Goal: Obtain resource: Download file/media

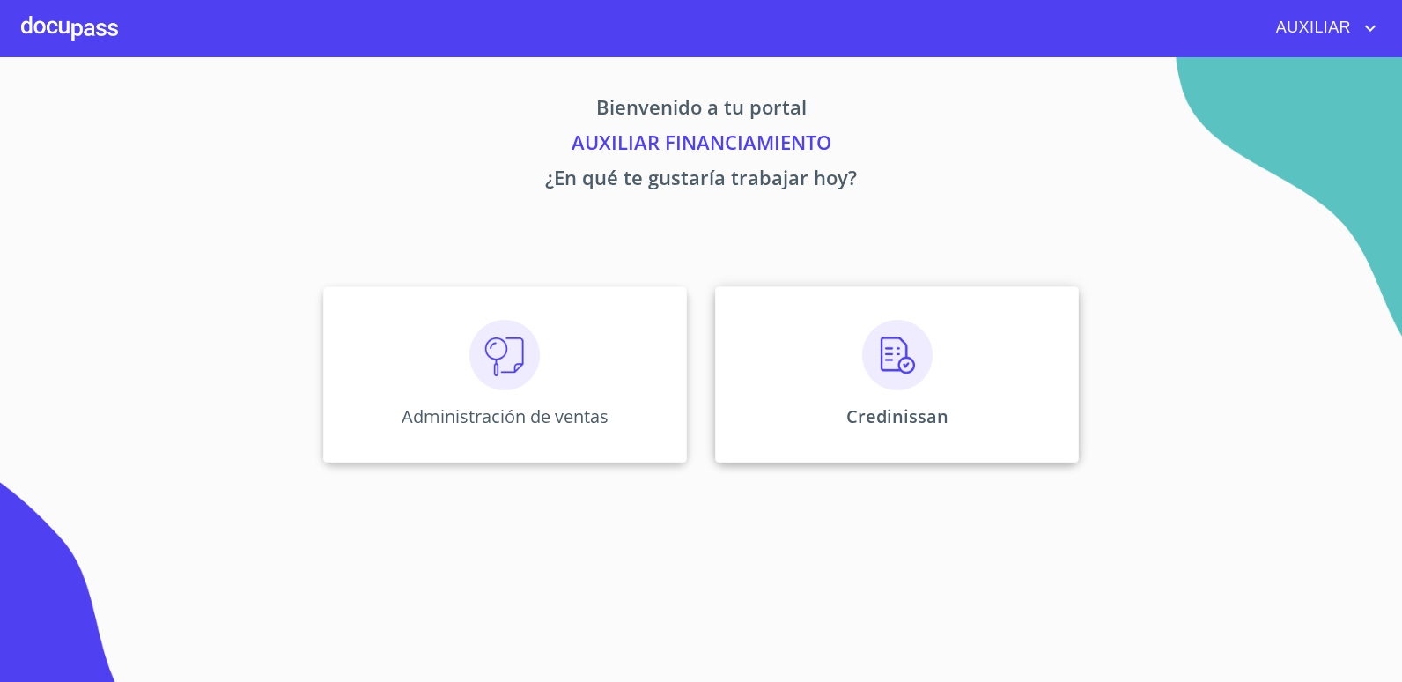
click at [779, 402] on div "Credinissan" at bounding box center [897, 374] width 364 height 176
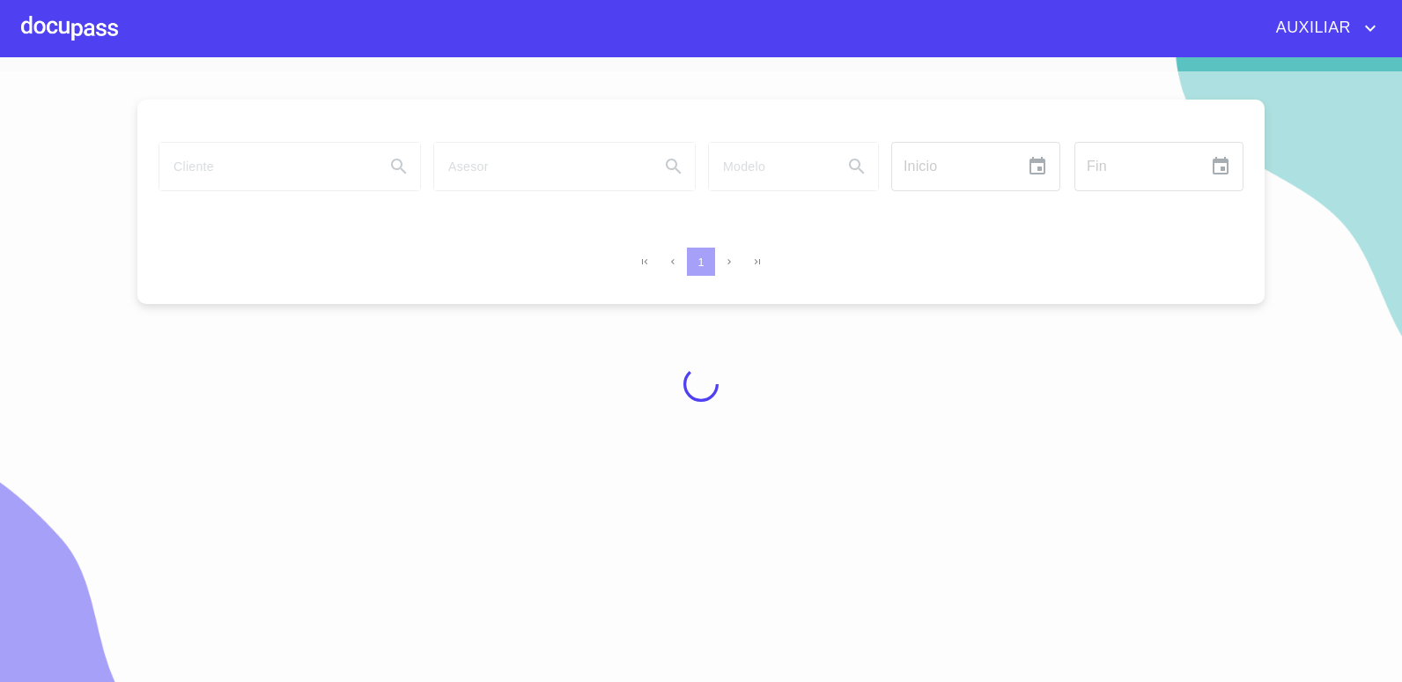
click at [273, 152] on div at bounding box center [701, 383] width 1402 height 625
click at [278, 163] on div at bounding box center [701, 383] width 1402 height 625
click at [279, 163] on div at bounding box center [701, 383] width 1402 height 625
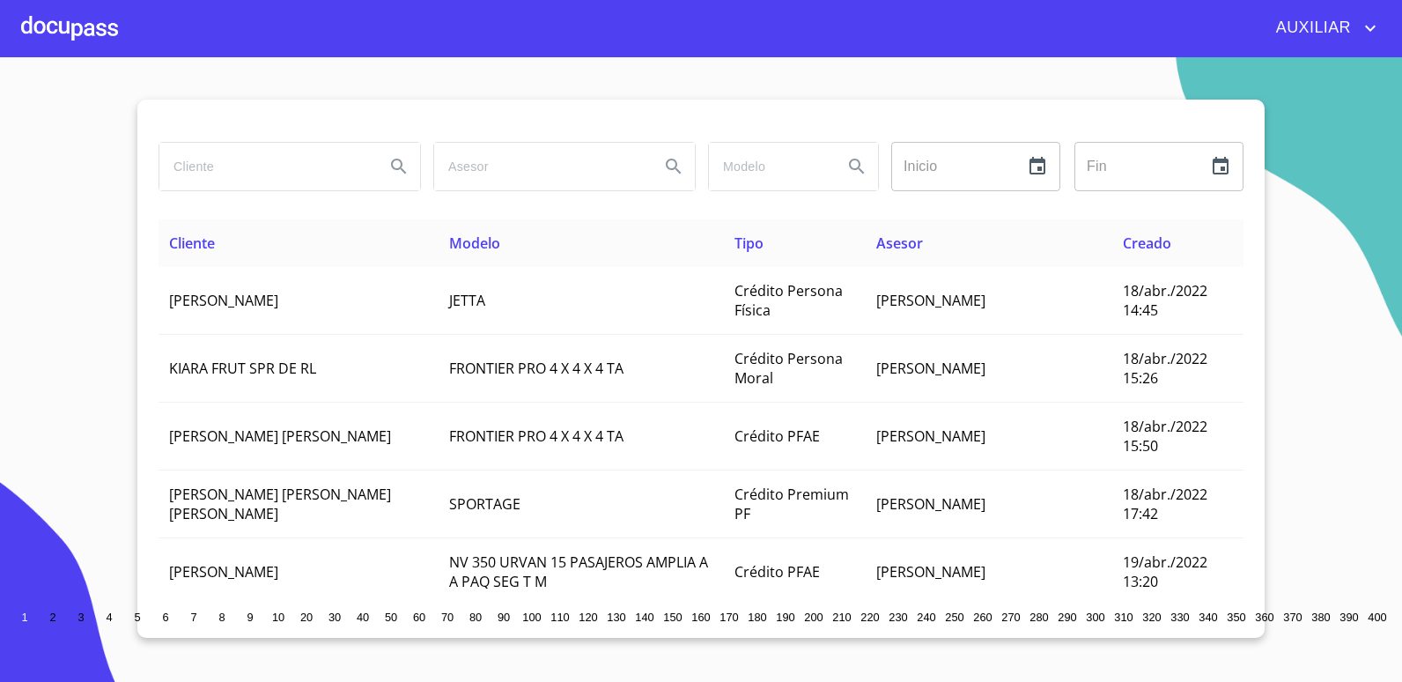
click at [420, 204] on div "Inicio ​ Fin ​" at bounding box center [701, 177] width 1085 height 85
click at [300, 135] on div at bounding box center [289, 166] width 275 height 63
click at [311, 154] on input "search" at bounding box center [264, 167] width 211 height 48
type input "[PERSON_NAME]"
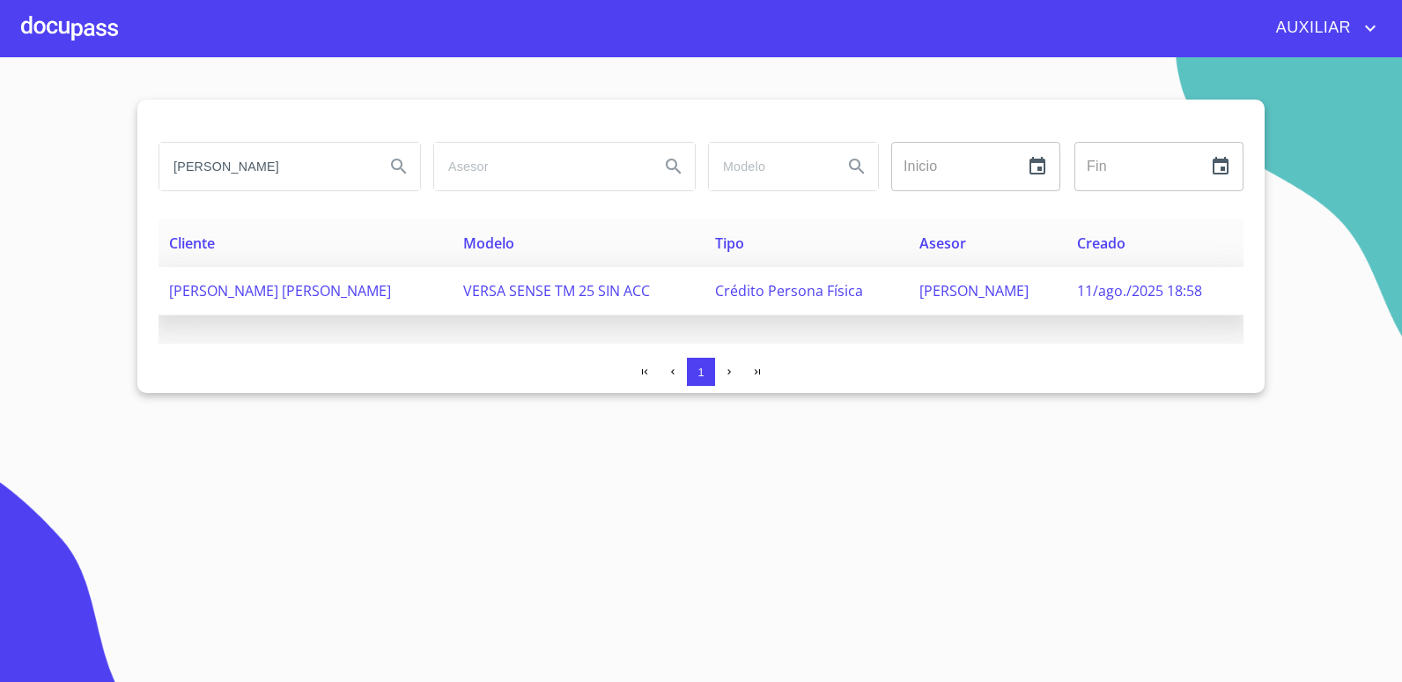
click at [304, 272] on td "[PERSON_NAME] [PERSON_NAME]" at bounding box center [306, 291] width 294 height 48
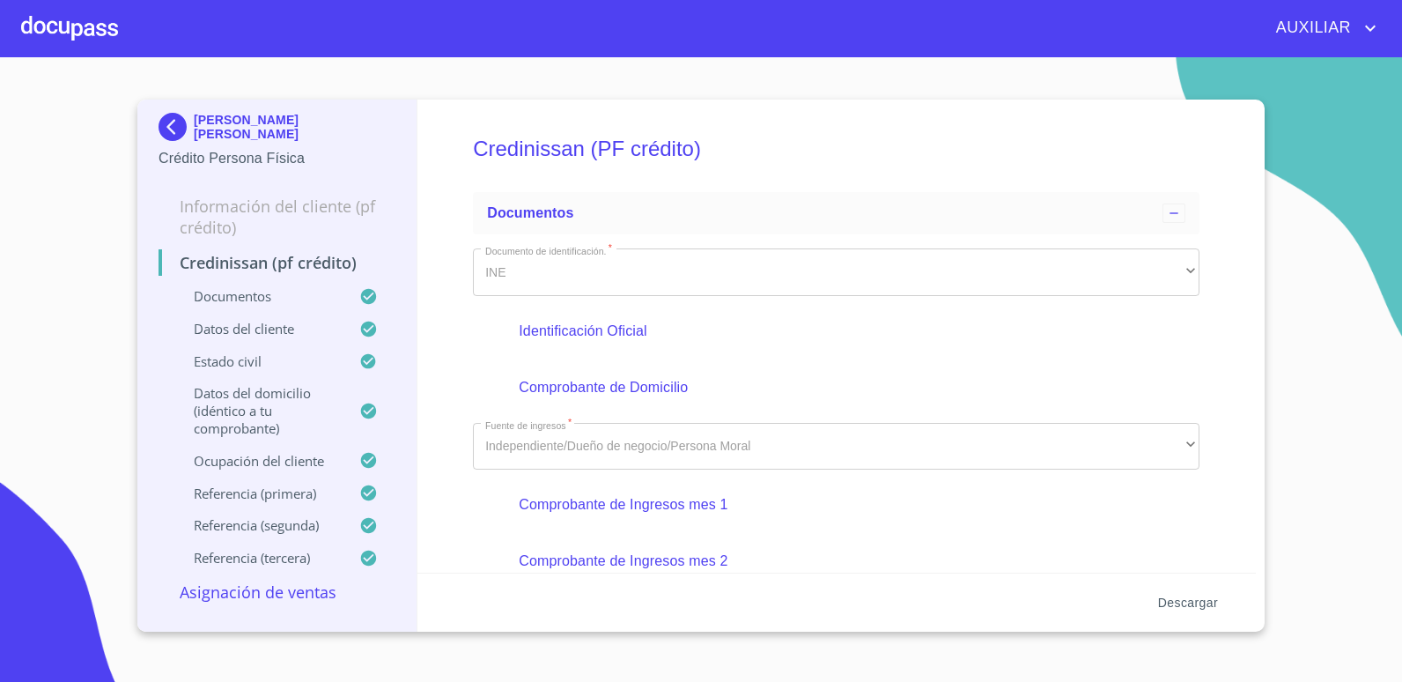
click at [1180, 609] on span "Descargar" at bounding box center [1188, 603] width 60 height 22
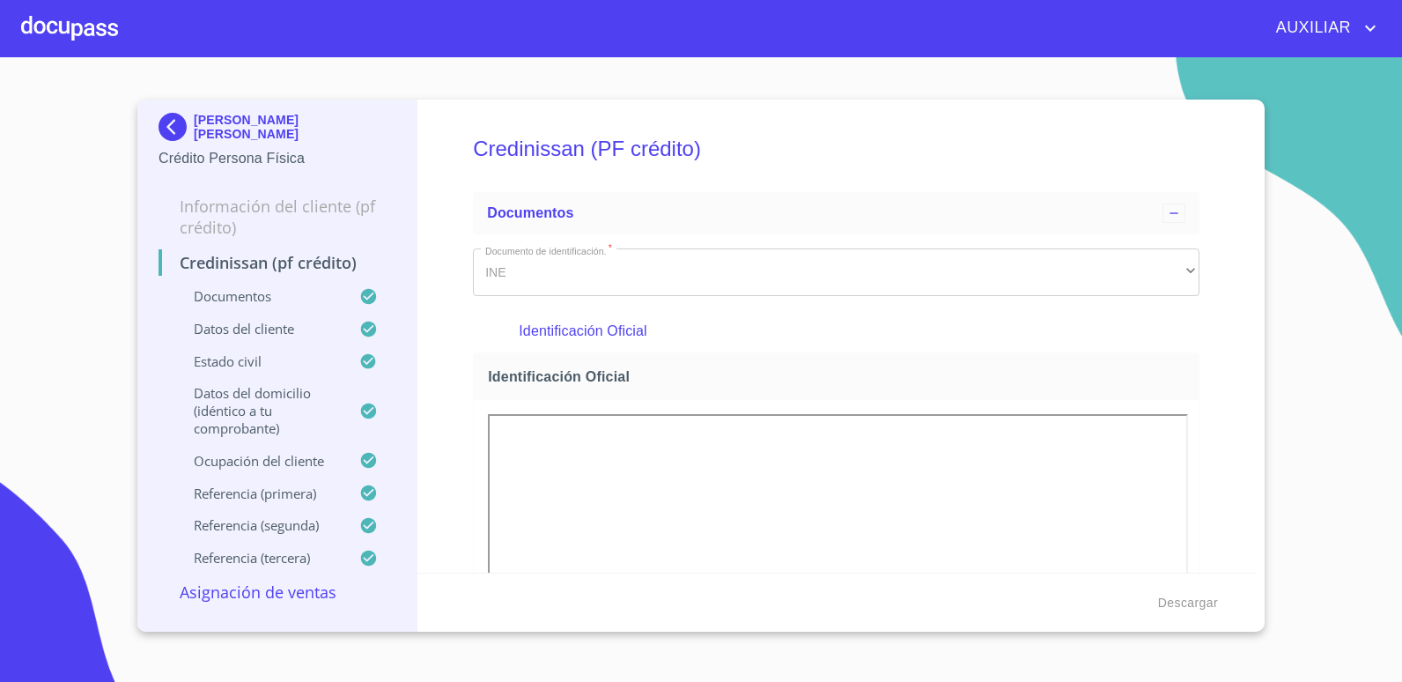
click at [1401, 184] on html "AUXILIAR [PERSON_NAME] [PERSON_NAME] Crédito Persona Física Información del cli…" at bounding box center [701, 341] width 1402 height 682
click at [1317, 343] on section "[PERSON_NAME] [PERSON_NAME] Crédito Persona Física Información del cliente (PF …" at bounding box center [701, 369] width 1402 height 625
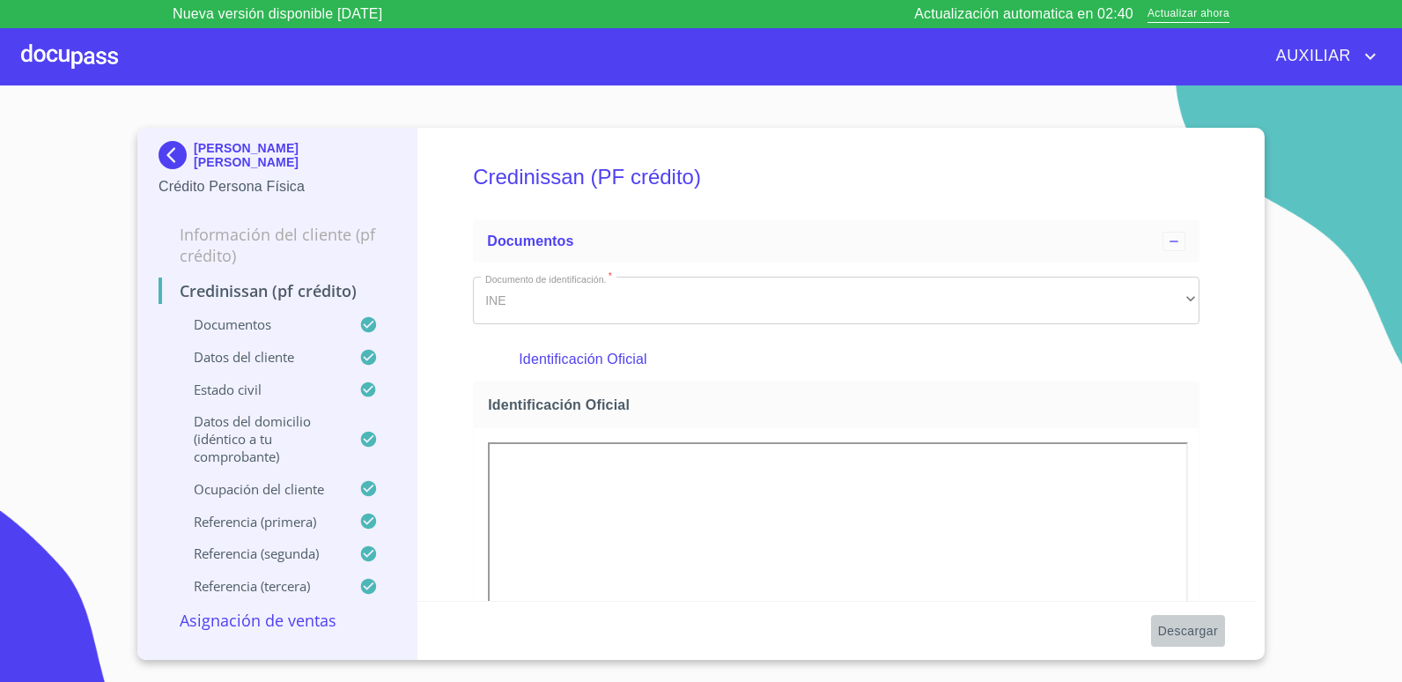
click at [1204, 630] on span "Descargar" at bounding box center [1188, 631] width 60 height 22
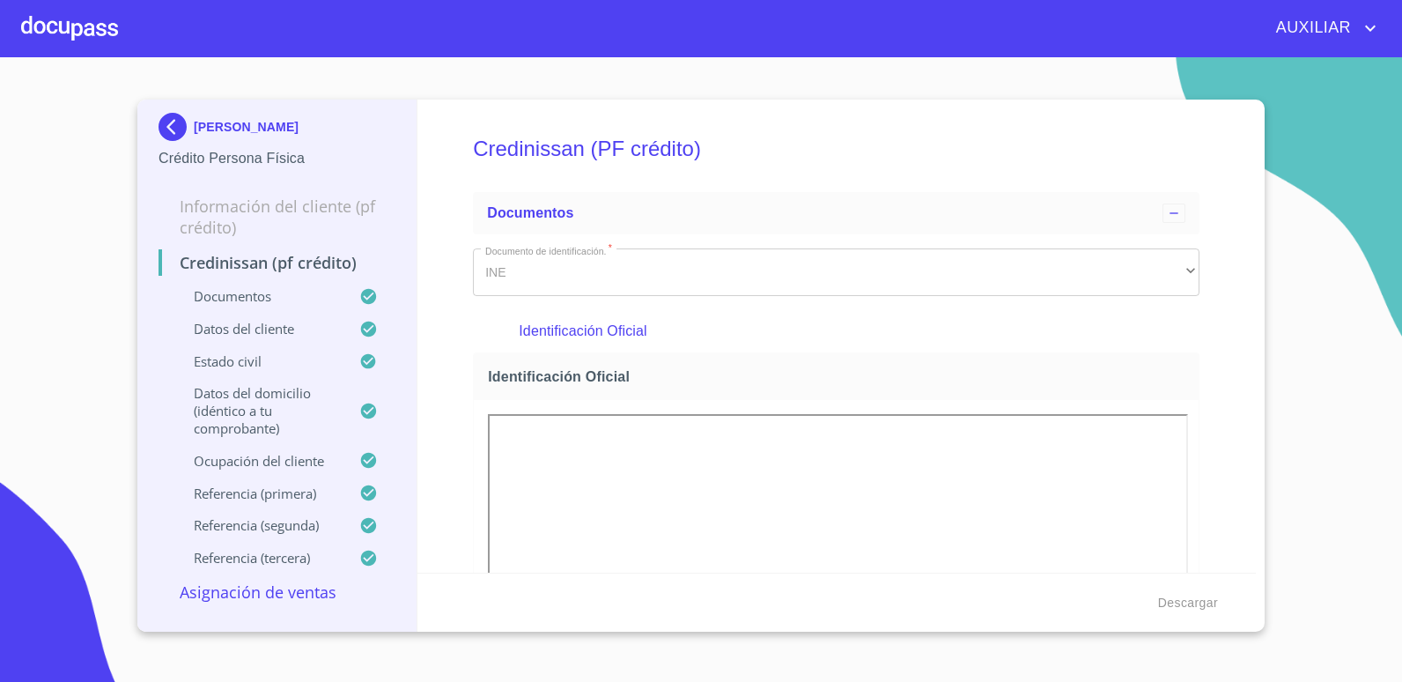
drag, startPoint x: 642, startPoint y: 126, endPoint x: 249, endPoint y: 157, distance: 394.1
click at [642, 126] on h5 "Credinissan (PF crédito)" at bounding box center [836, 149] width 727 height 72
click at [168, 124] on img at bounding box center [176, 127] width 35 height 28
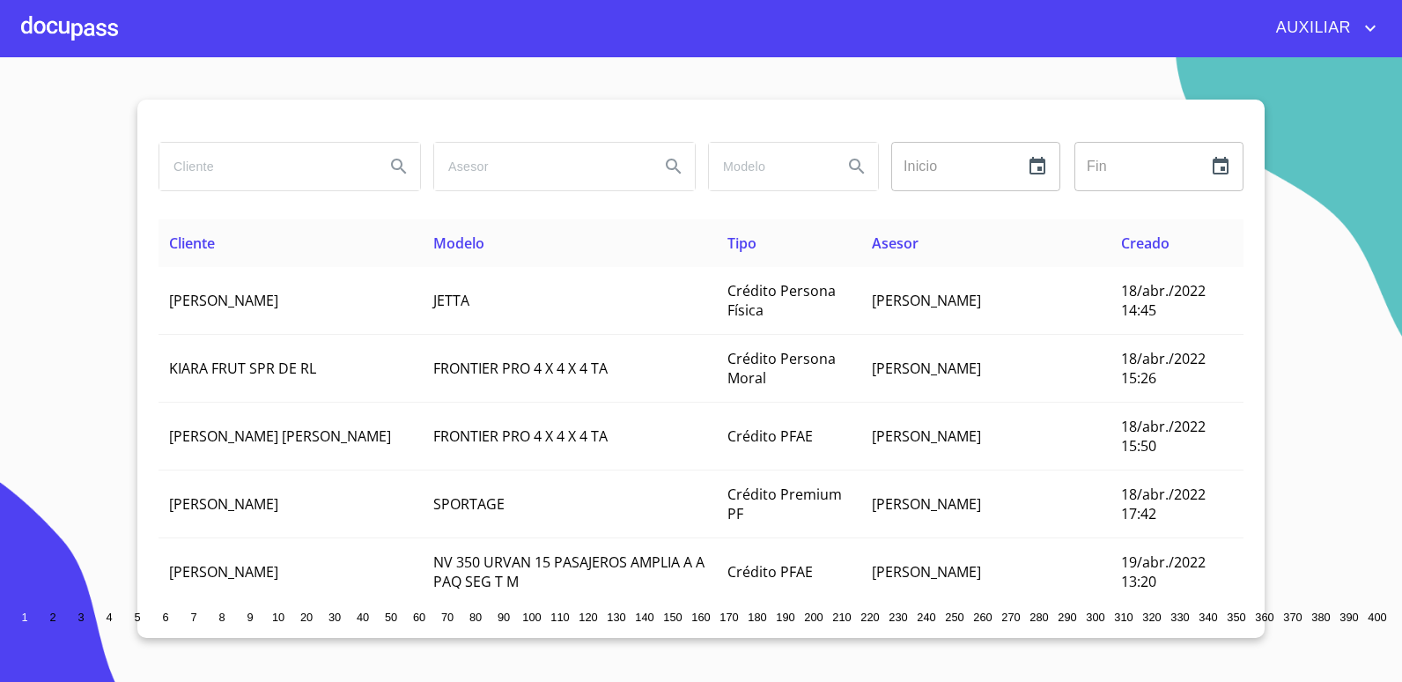
click at [367, 171] on input "search" at bounding box center [264, 167] width 211 height 48
type input "MARGARITA MUÑOZ RODRIGUEZ"
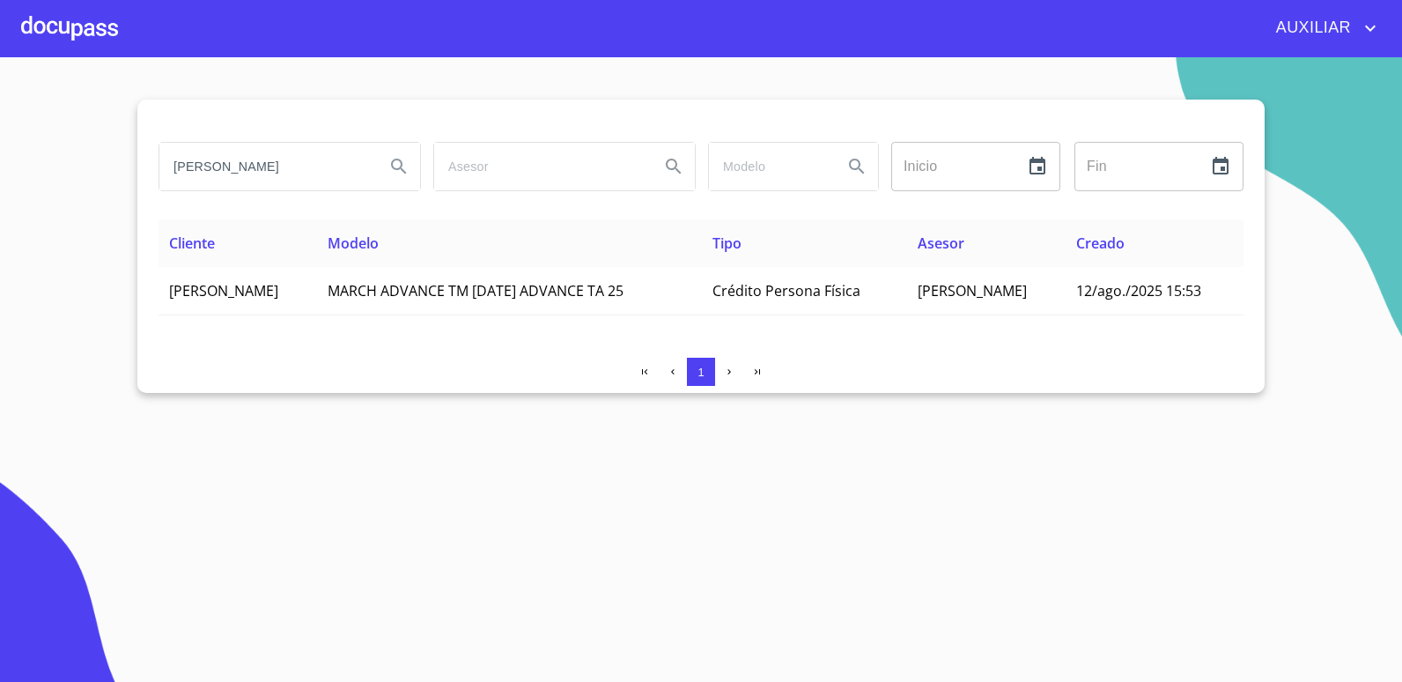
scroll to position [0, 0]
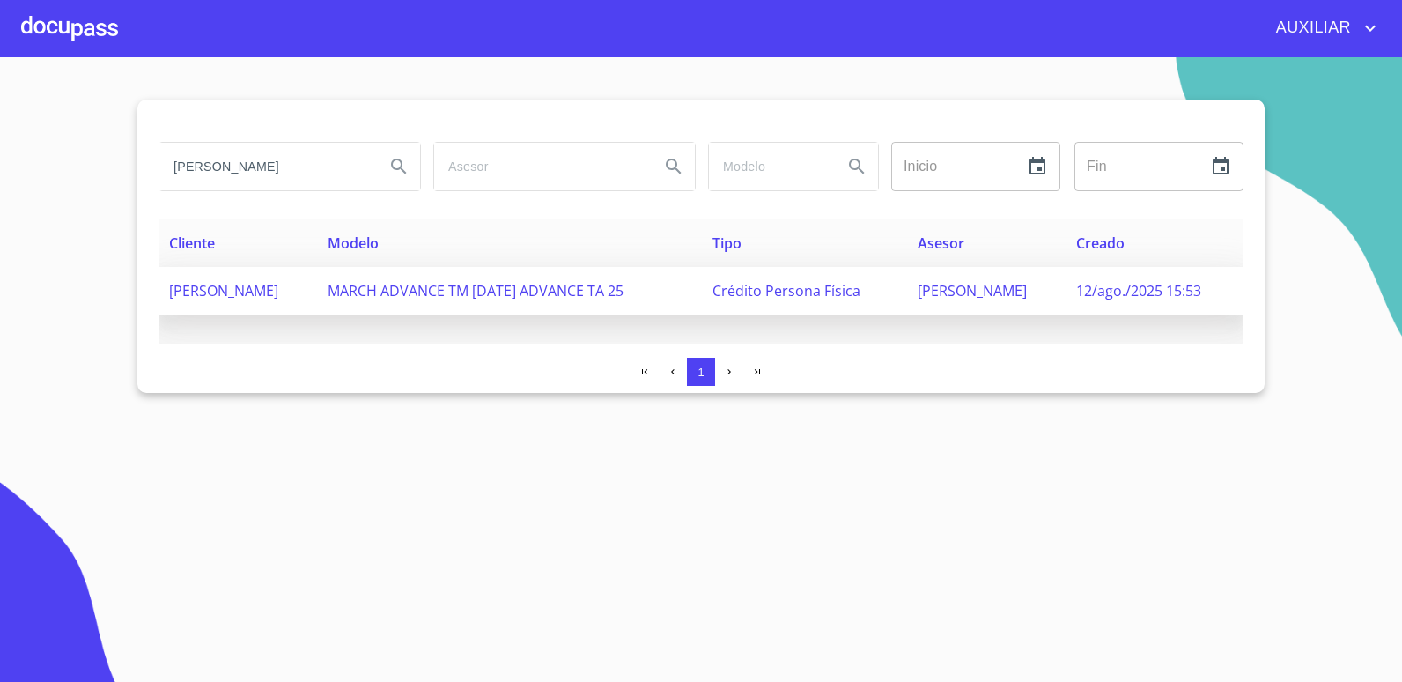
click at [278, 294] on span "MARGARITA MUÑOZ RODRIGUEZ" at bounding box center [223, 290] width 109 height 19
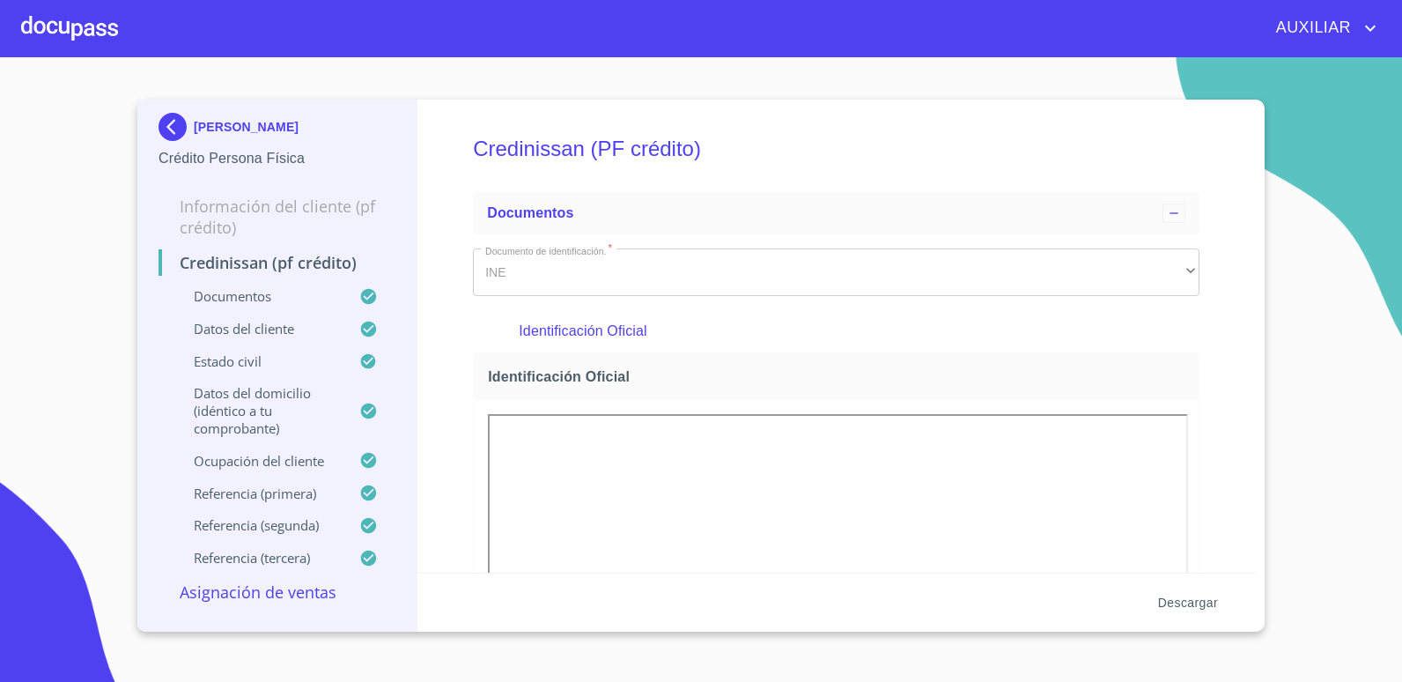
click at [1185, 597] on span "Descargar" at bounding box center [1188, 603] width 60 height 22
drag, startPoint x: 870, startPoint y: 78, endPoint x: 626, endPoint y: 3, distance: 255.5
click at [870, 78] on section "MARGARITA MUÑOZ RODRIGUEZ Crédito Persona Física Información del cliente (PF cr…" at bounding box center [701, 369] width 1402 height 625
click at [185, 122] on img at bounding box center [176, 127] width 35 height 28
